Goal: Information Seeking & Learning: Learn about a topic

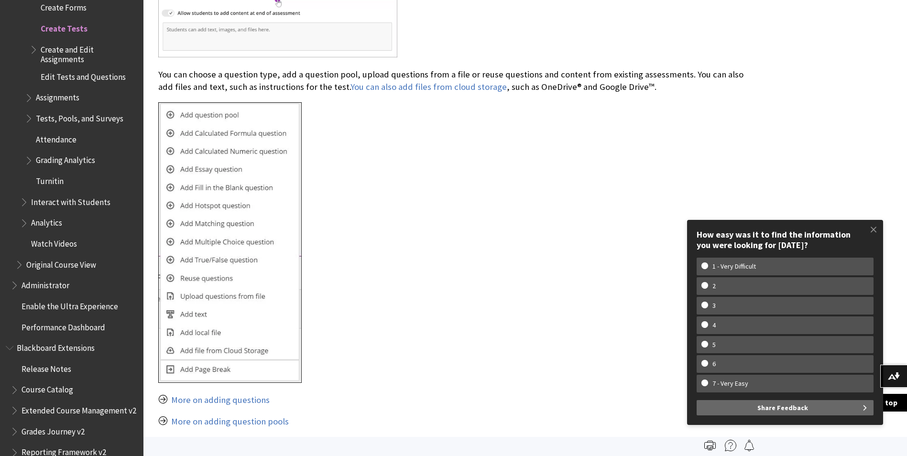
scroll to position [1817, 0]
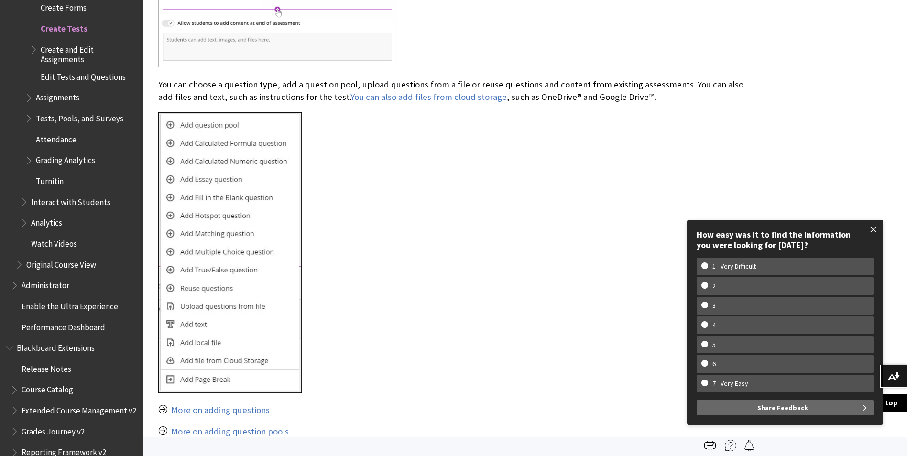
click at [867, 230] on span at bounding box center [874, 230] width 20 height 20
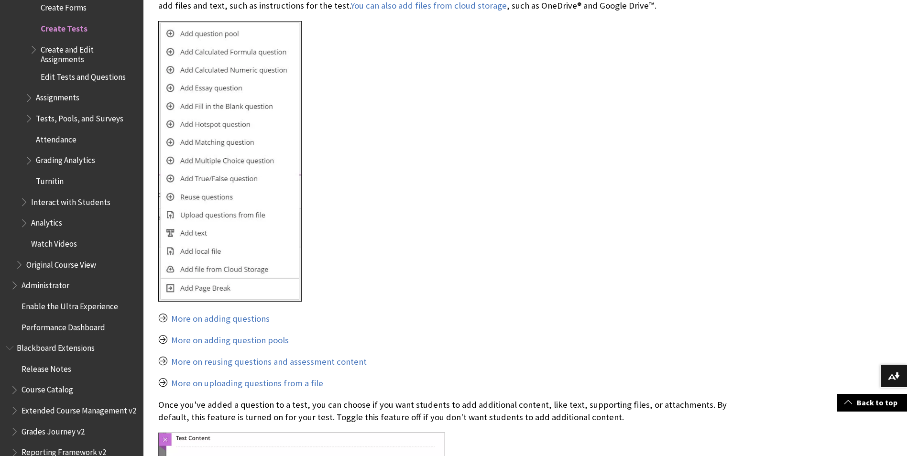
scroll to position [1913, 0]
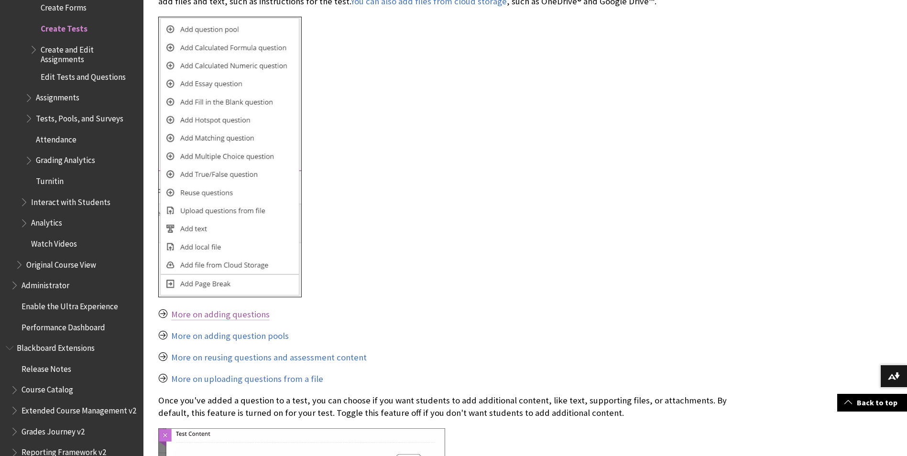
click at [237, 318] on link "More on adding questions" at bounding box center [220, 314] width 99 height 11
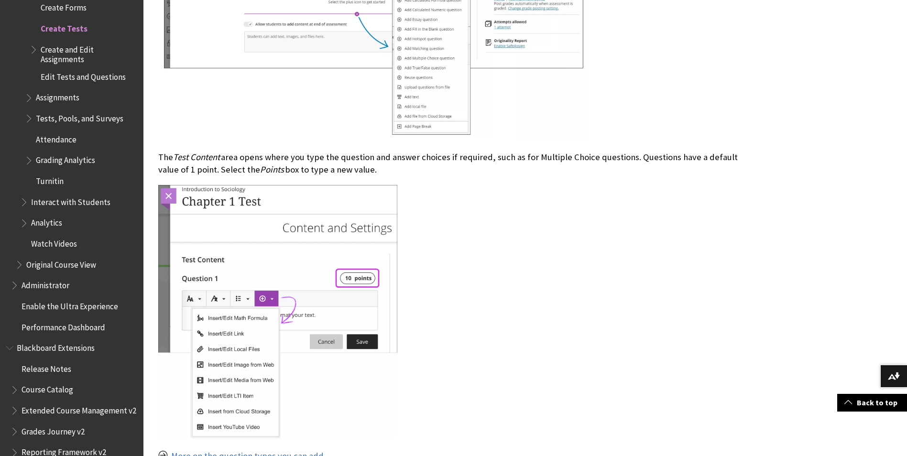
scroll to position [7068, 0]
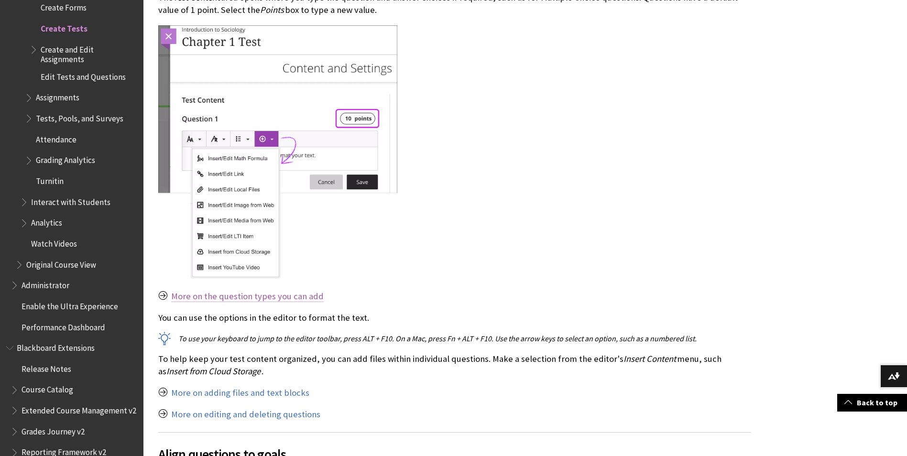
click at [262, 291] on link "More on the question types you can add" at bounding box center [247, 296] width 153 height 11
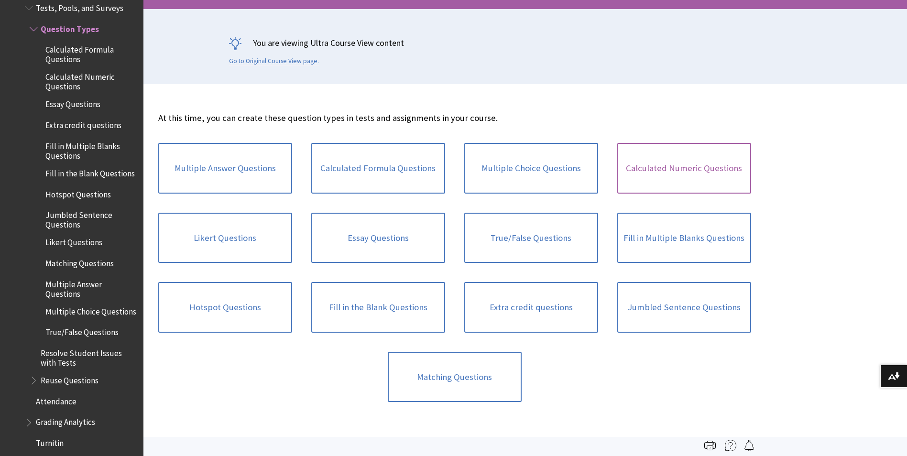
scroll to position [191, 0]
click at [649, 174] on link "Calculated Numeric Questions" at bounding box center [684, 168] width 134 height 51
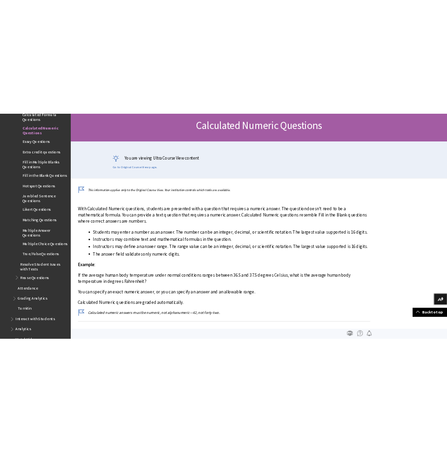
scroll to position [143, 0]
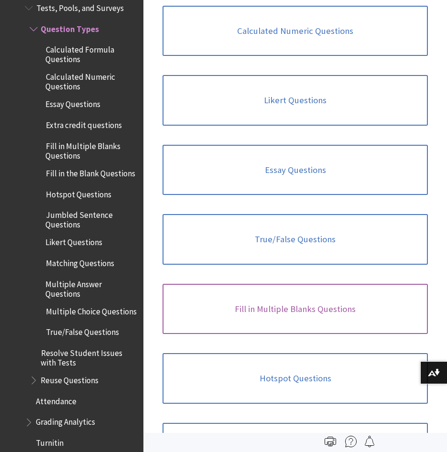
scroll to position [574, 0]
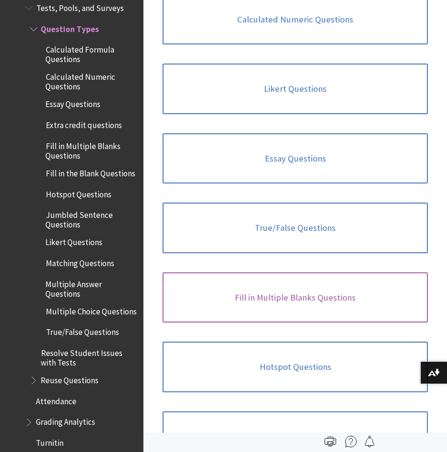
click at [297, 298] on link "Fill in Multiple Blanks Questions" at bounding box center [295, 298] width 265 height 51
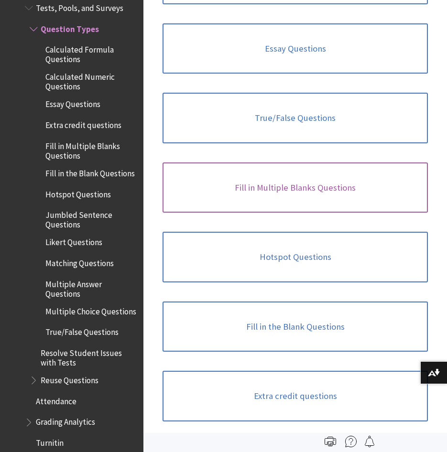
scroll to position [717, 0]
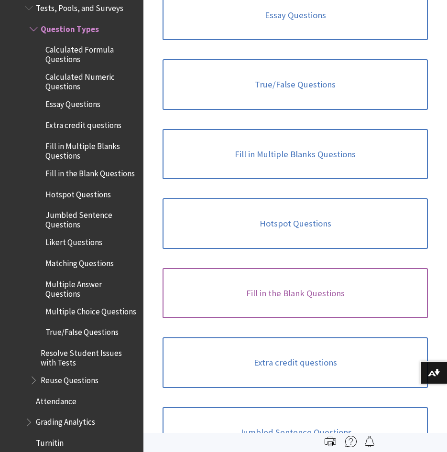
click at [314, 284] on link "Fill in the Blank Questions" at bounding box center [295, 293] width 265 height 51
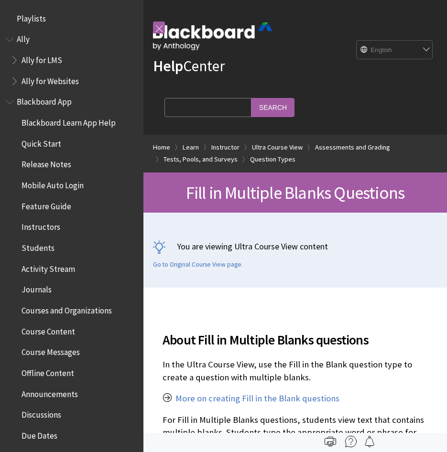
scroll to position [1657, 0]
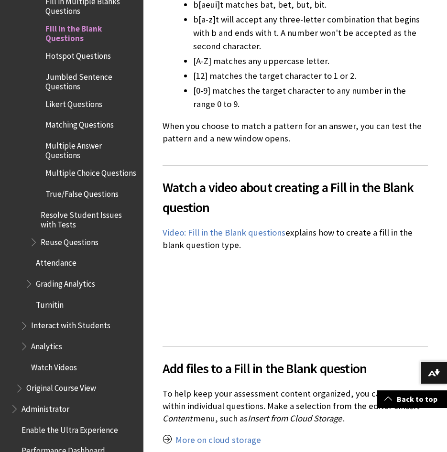
scroll to position [2870, 0]
